Goal: Find specific page/section: Find specific page/section

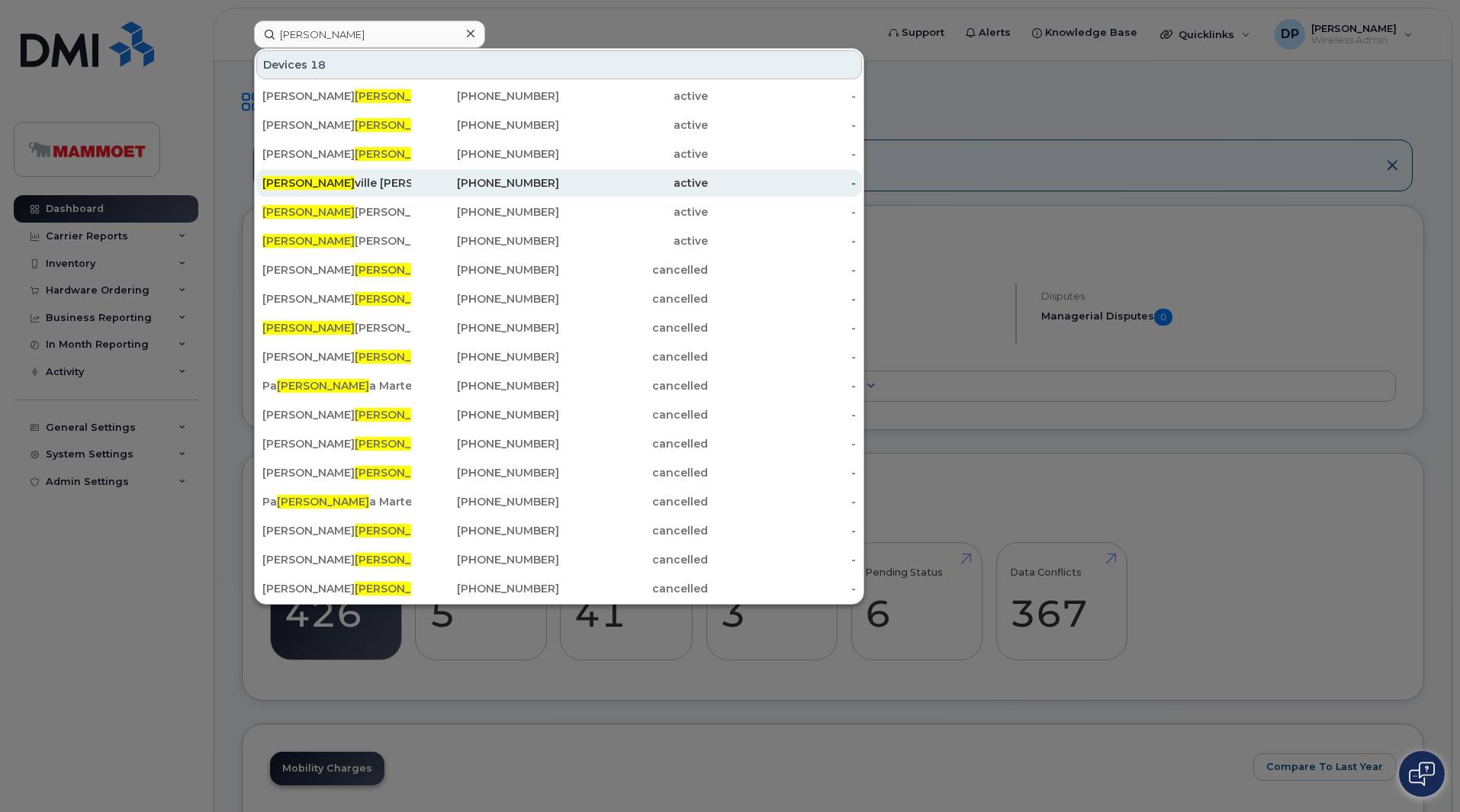
type input "mel"
click at [337, 183] on div "Mel ville Lajeunesse" at bounding box center [337, 182] width 149 height 15
